Goal: Task Accomplishment & Management: Manage account settings

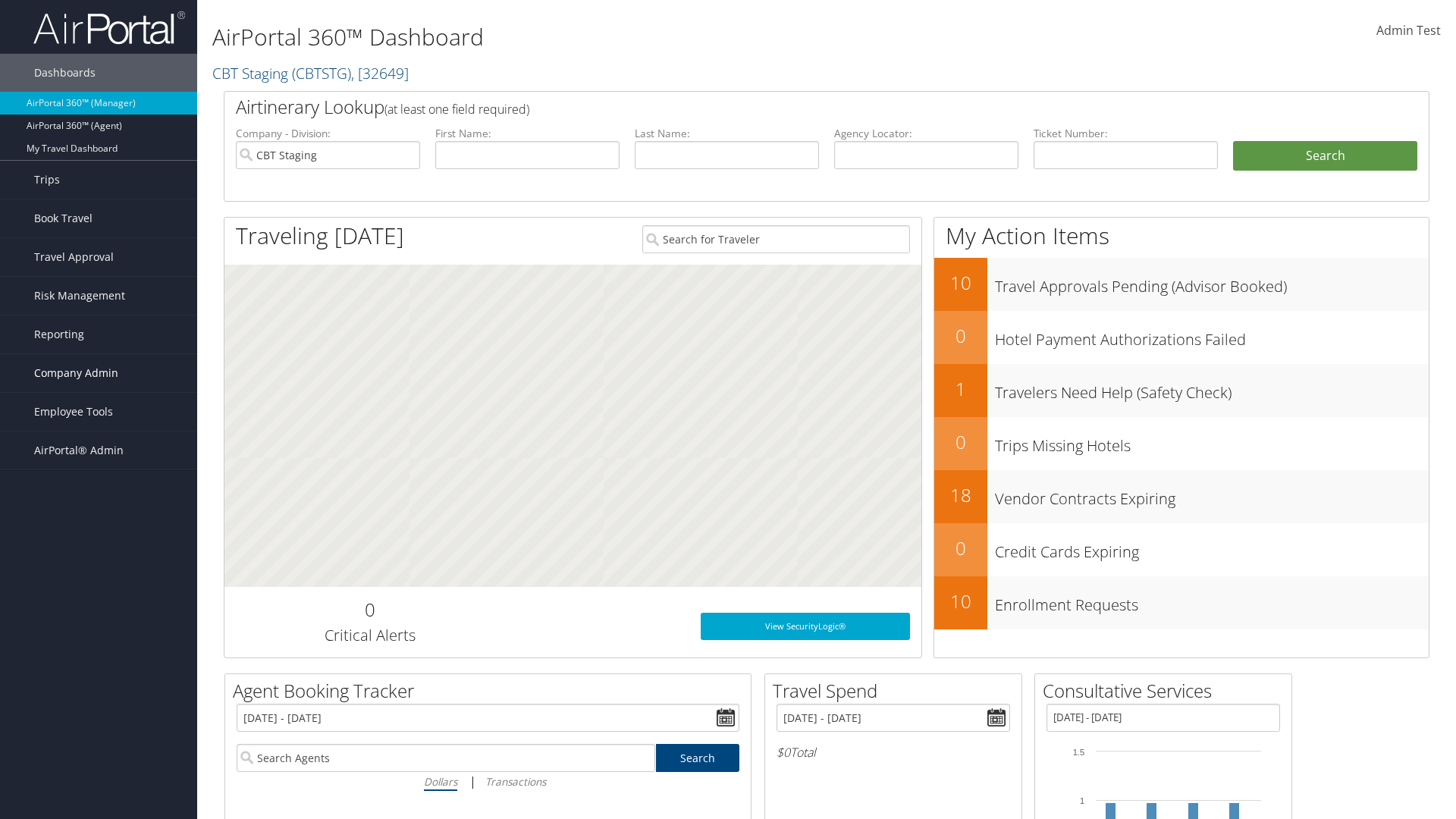
click at [99, 373] on span "Company Admin" at bounding box center [77, 373] width 85 height 38
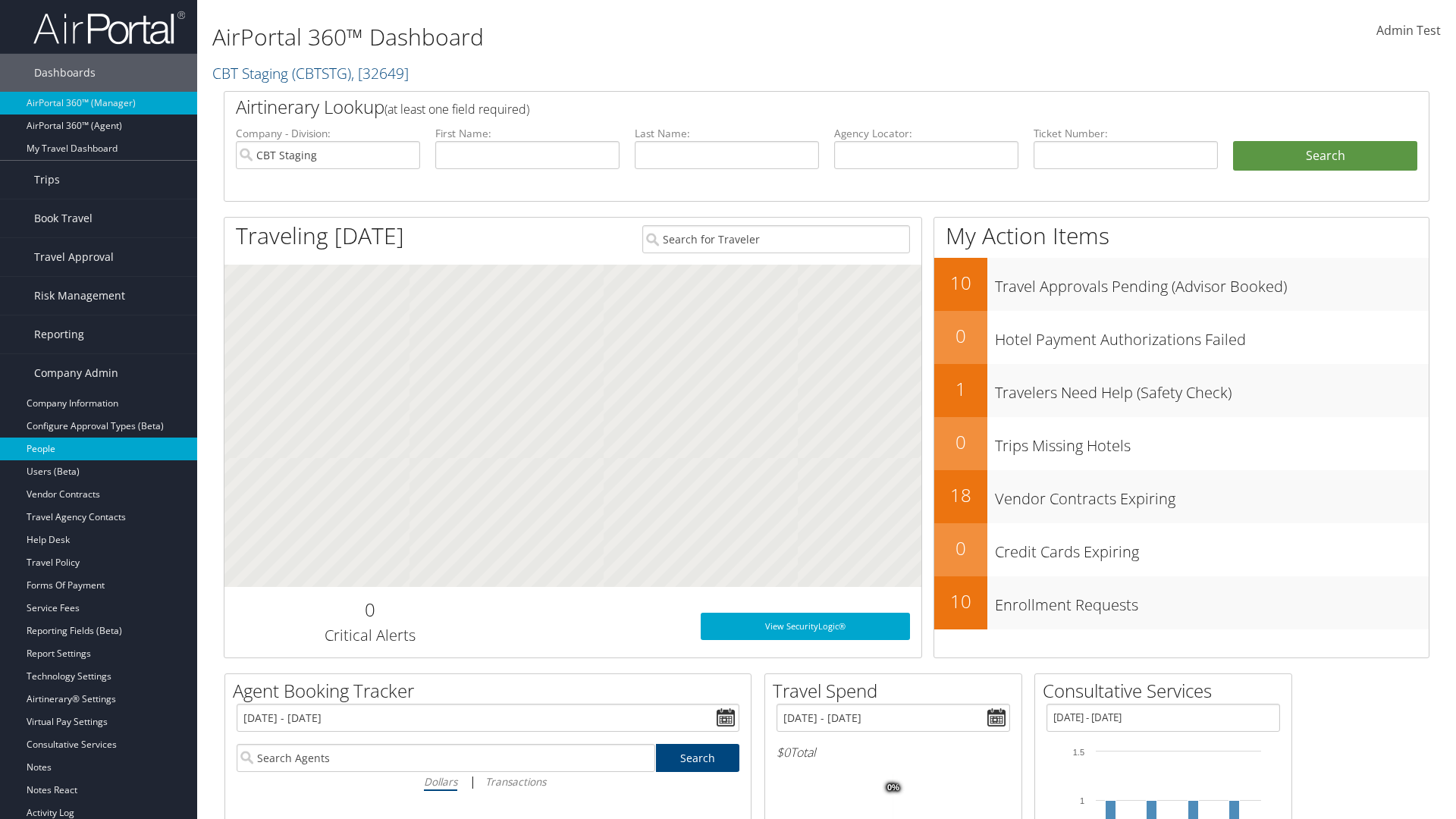
click at [99, 449] on link "People" at bounding box center [99, 449] width 197 height 23
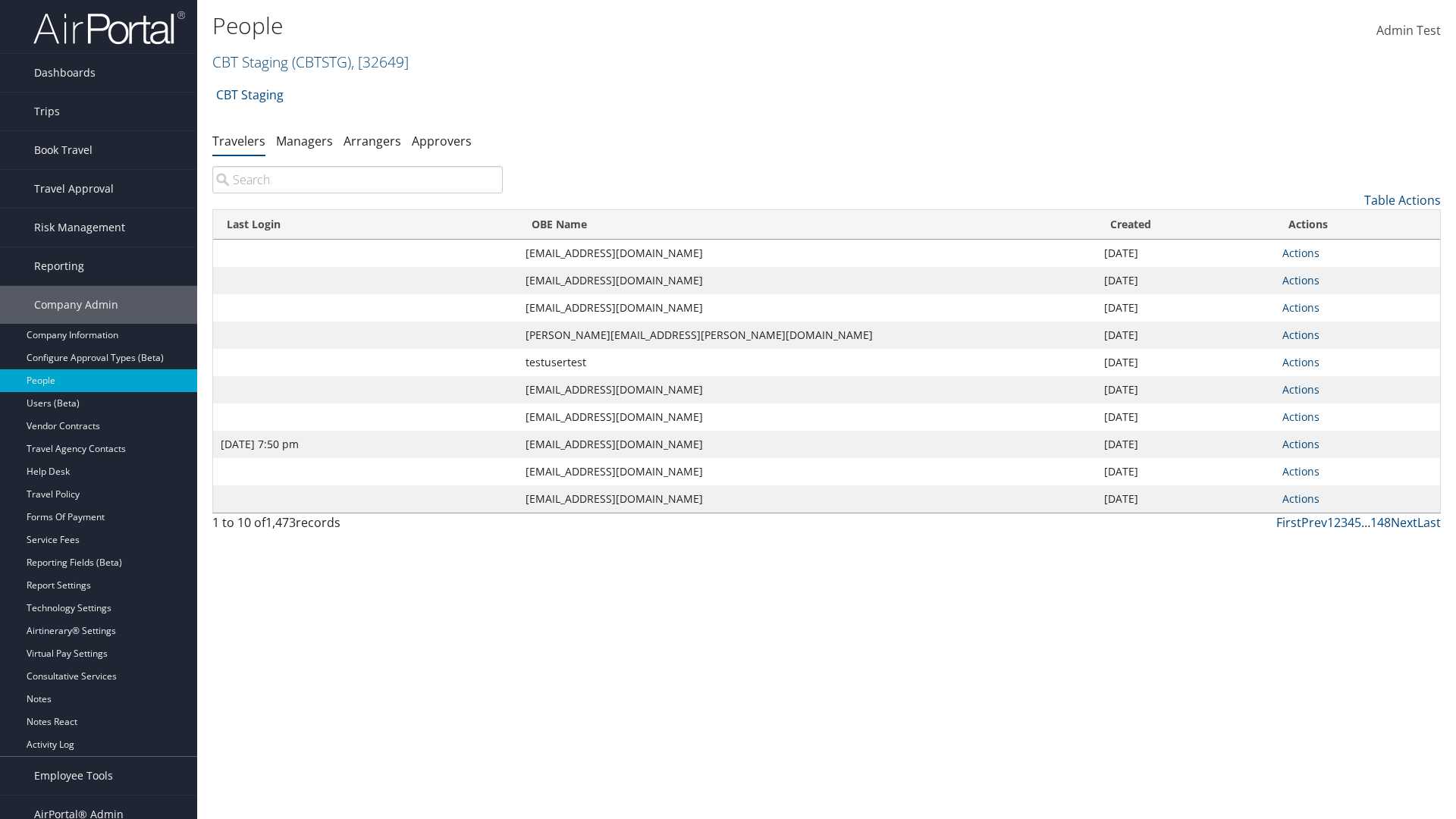
click at [357, 180] on input "search" at bounding box center [357, 180] width 290 height 27
type input "Jan 9, 2024 7:50 pm"
